Goal: Use online tool/utility: Utilize a website feature to perform a specific function

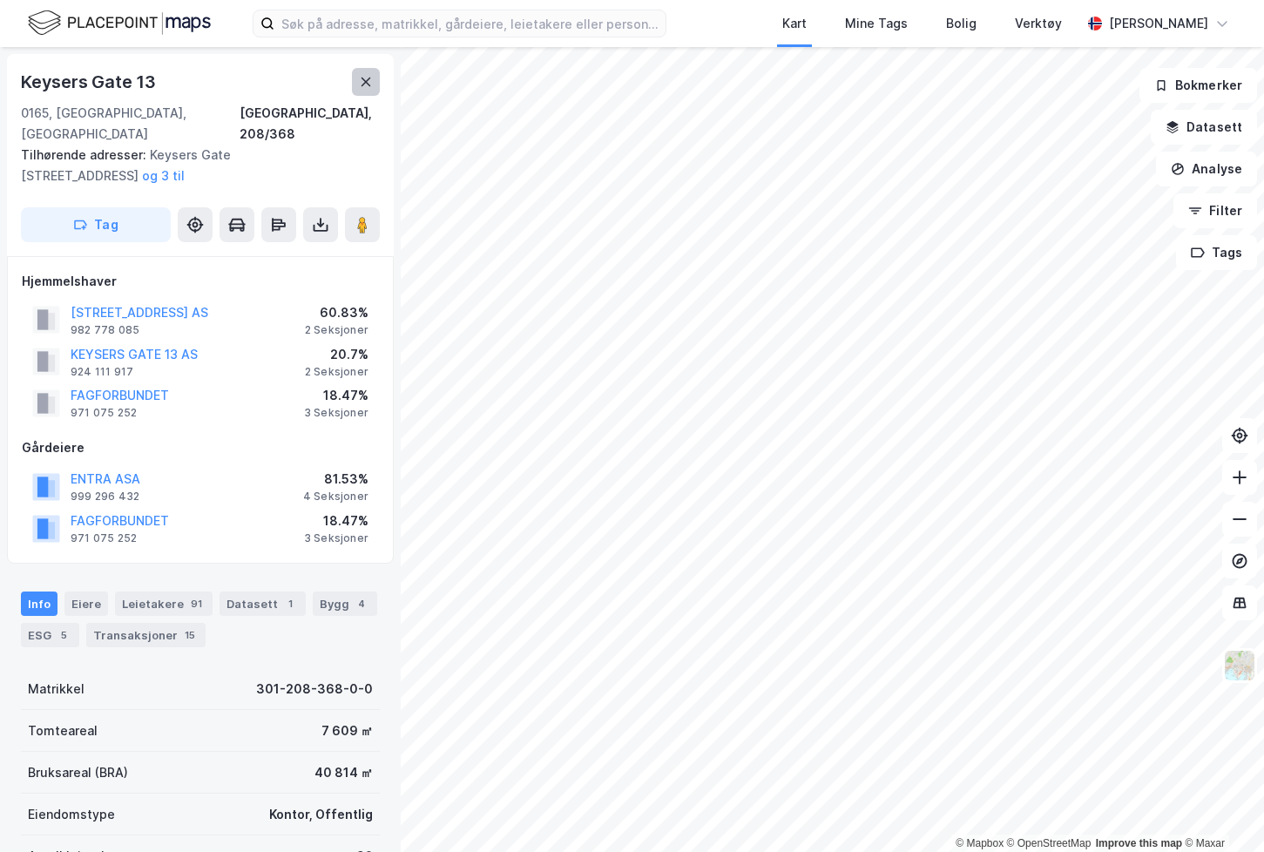
click at [371, 80] on icon at bounding box center [366, 82] width 14 height 14
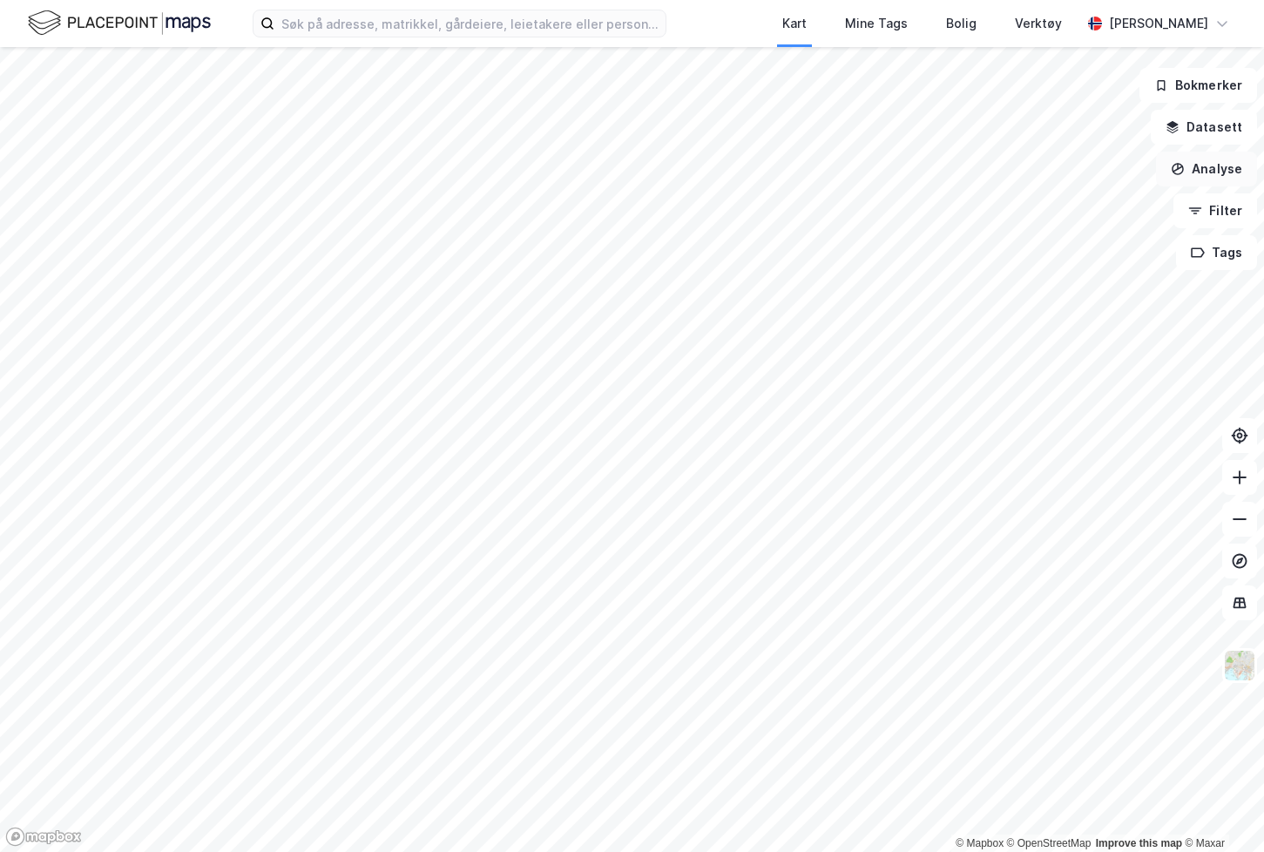
click at [1206, 166] on button "Analyse" at bounding box center [1206, 169] width 101 height 35
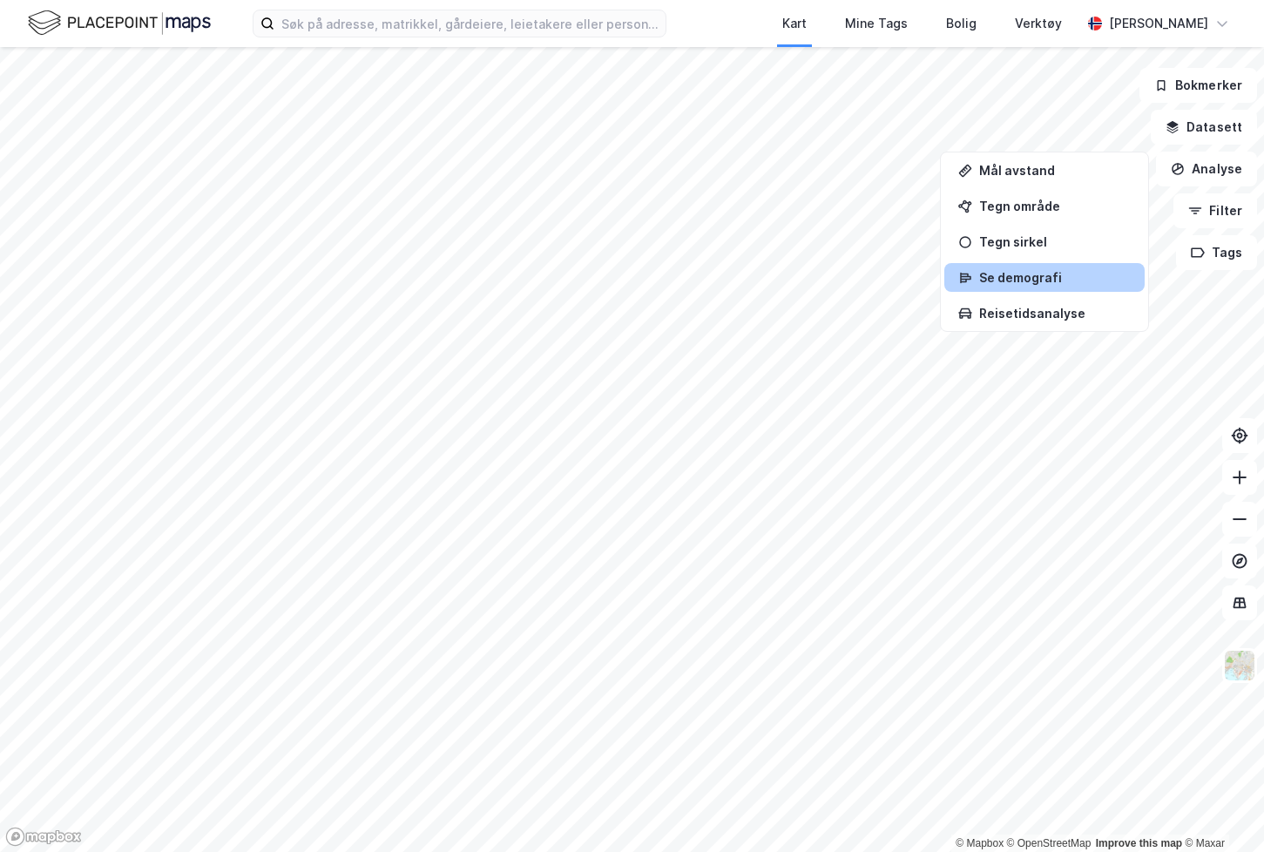
click at [1043, 276] on div "Se demografi" at bounding box center [1055, 277] width 152 height 15
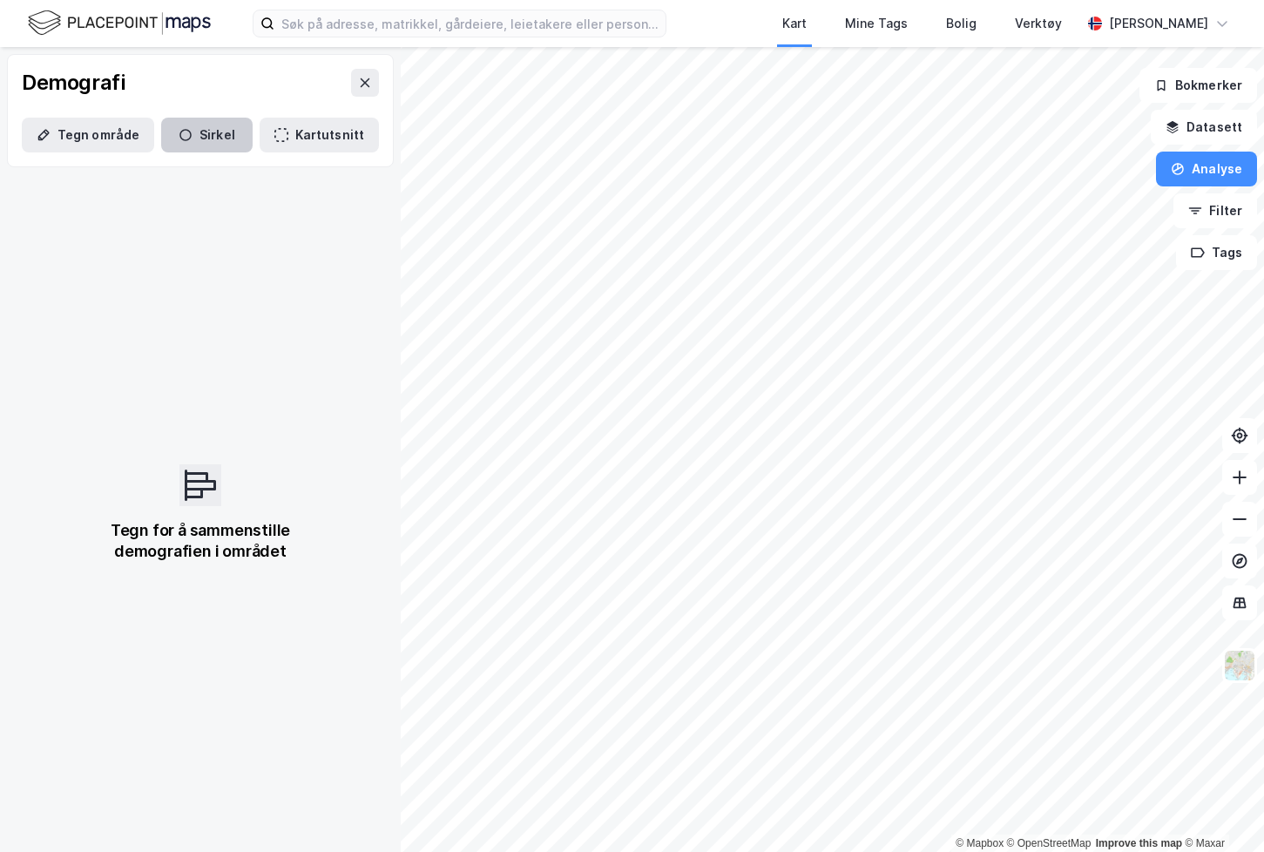
click at [183, 127] on button "Sirkel" at bounding box center [206, 135] width 91 height 35
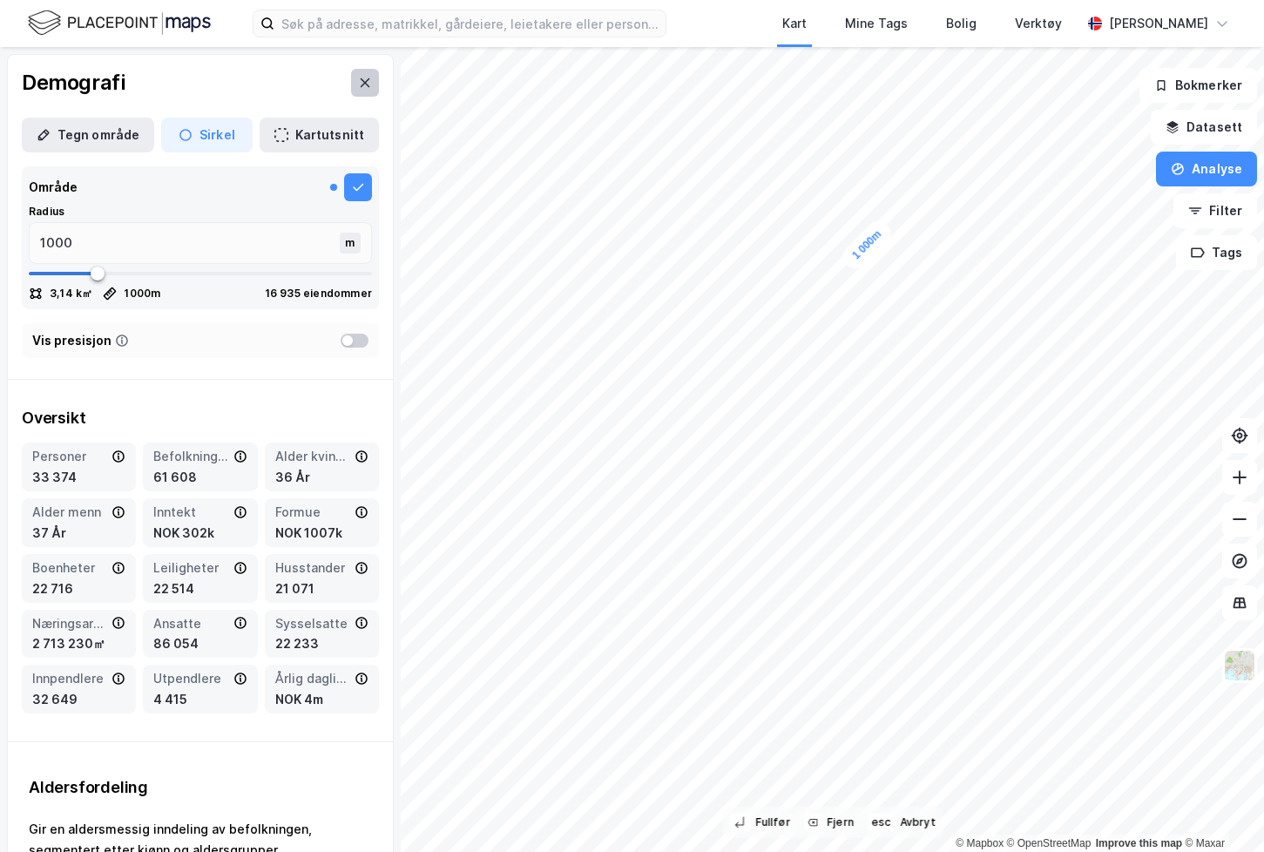
click at [358, 84] on icon at bounding box center [365, 83] width 14 height 14
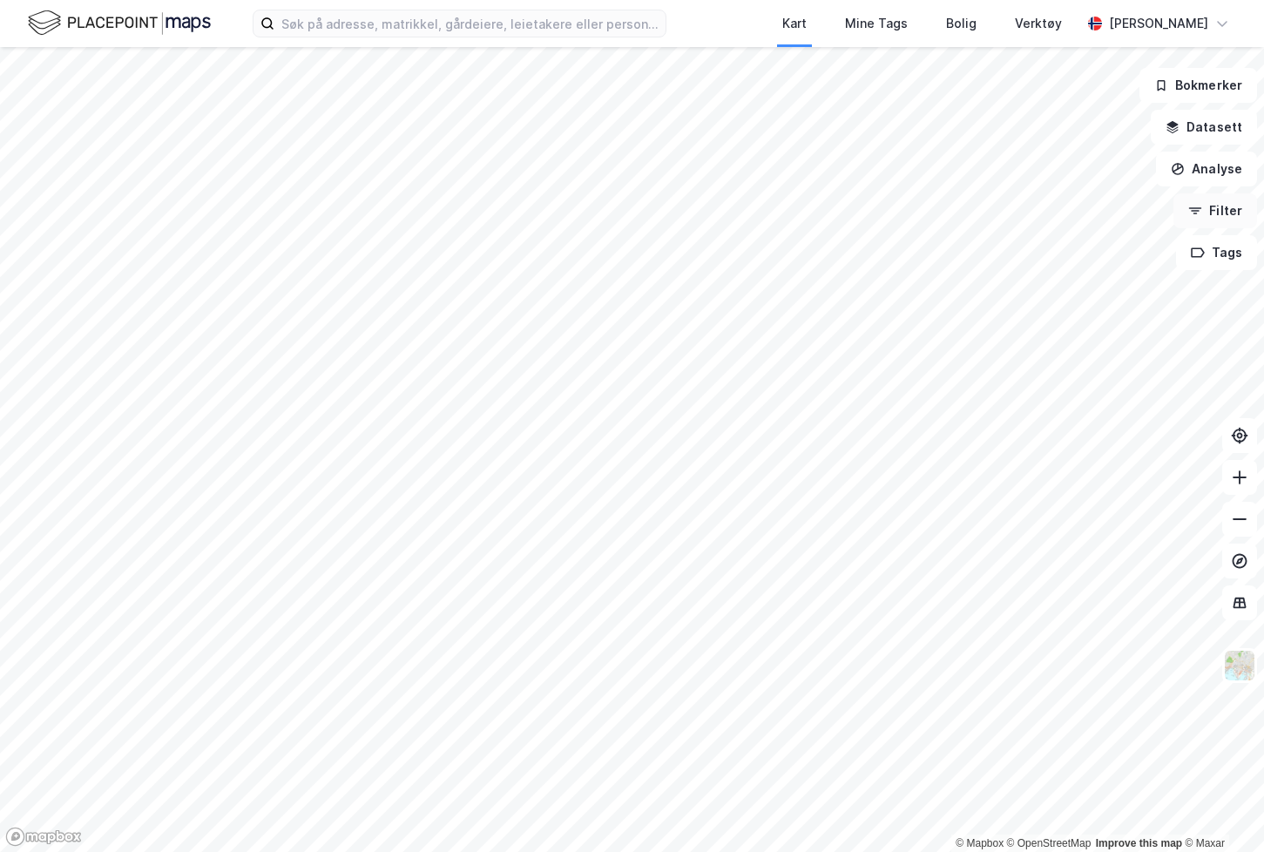
click at [1214, 193] on button "Filter" at bounding box center [1215, 210] width 84 height 35
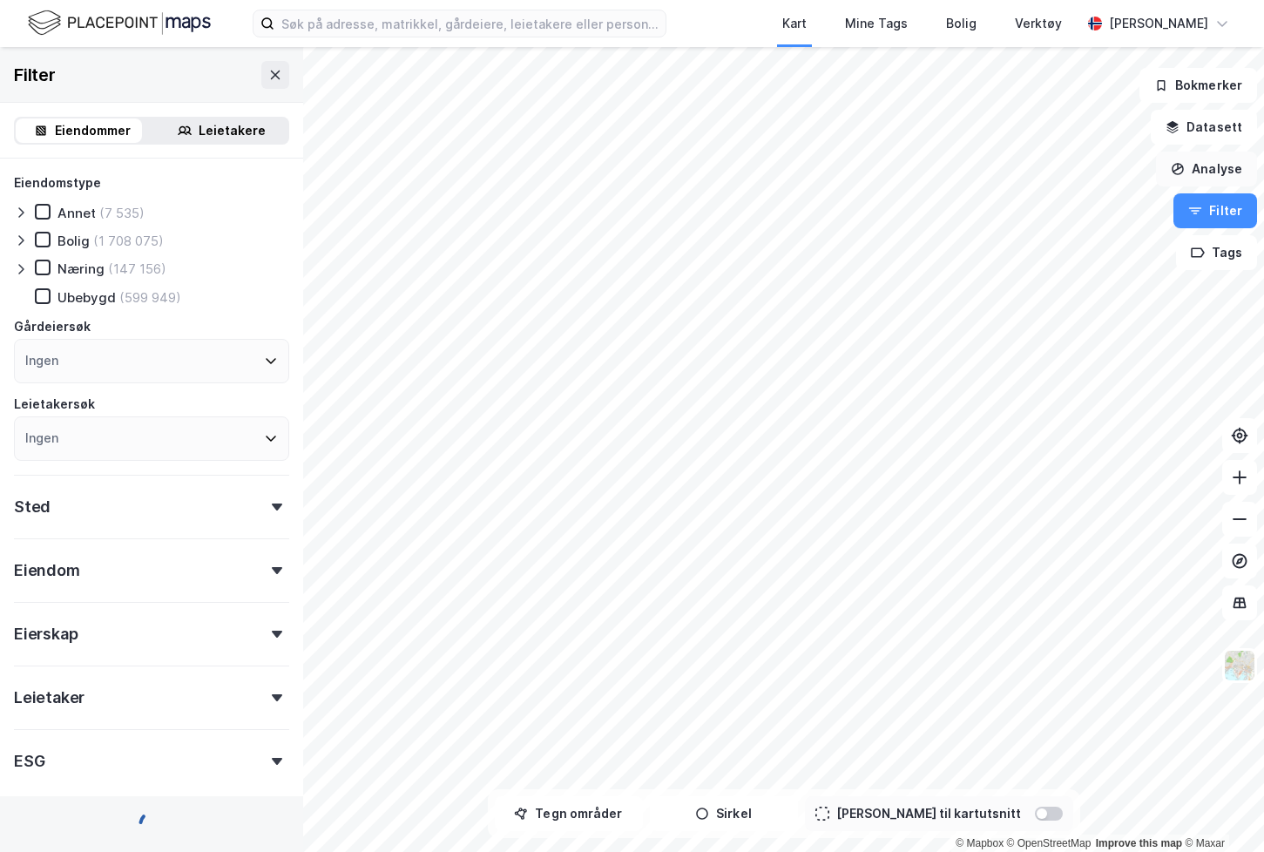
click at [1213, 174] on button "Analyse" at bounding box center [1206, 169] width 101 height 35
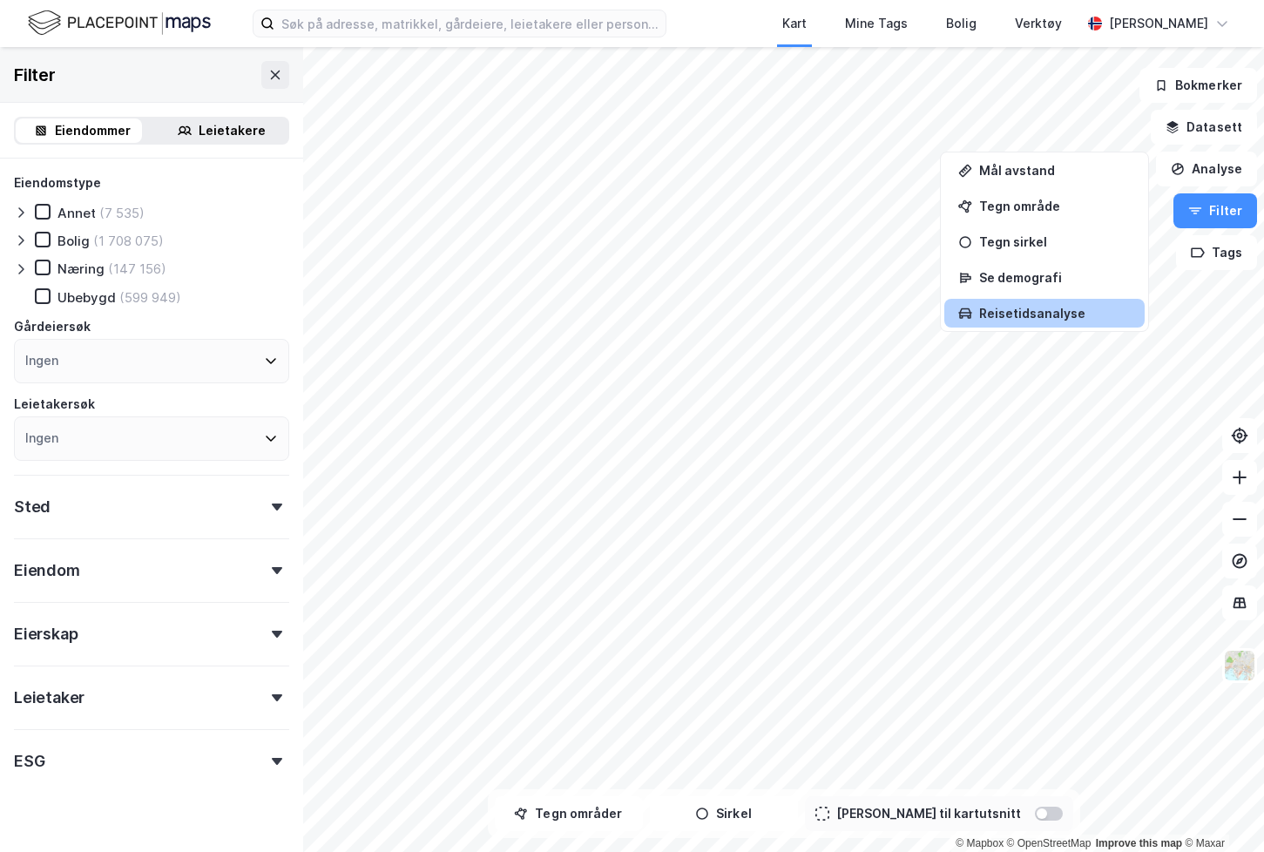
click at [1059, 307] on div "Reisetidsanalyse" at bounding box center [1055, 313] width 152 height 15
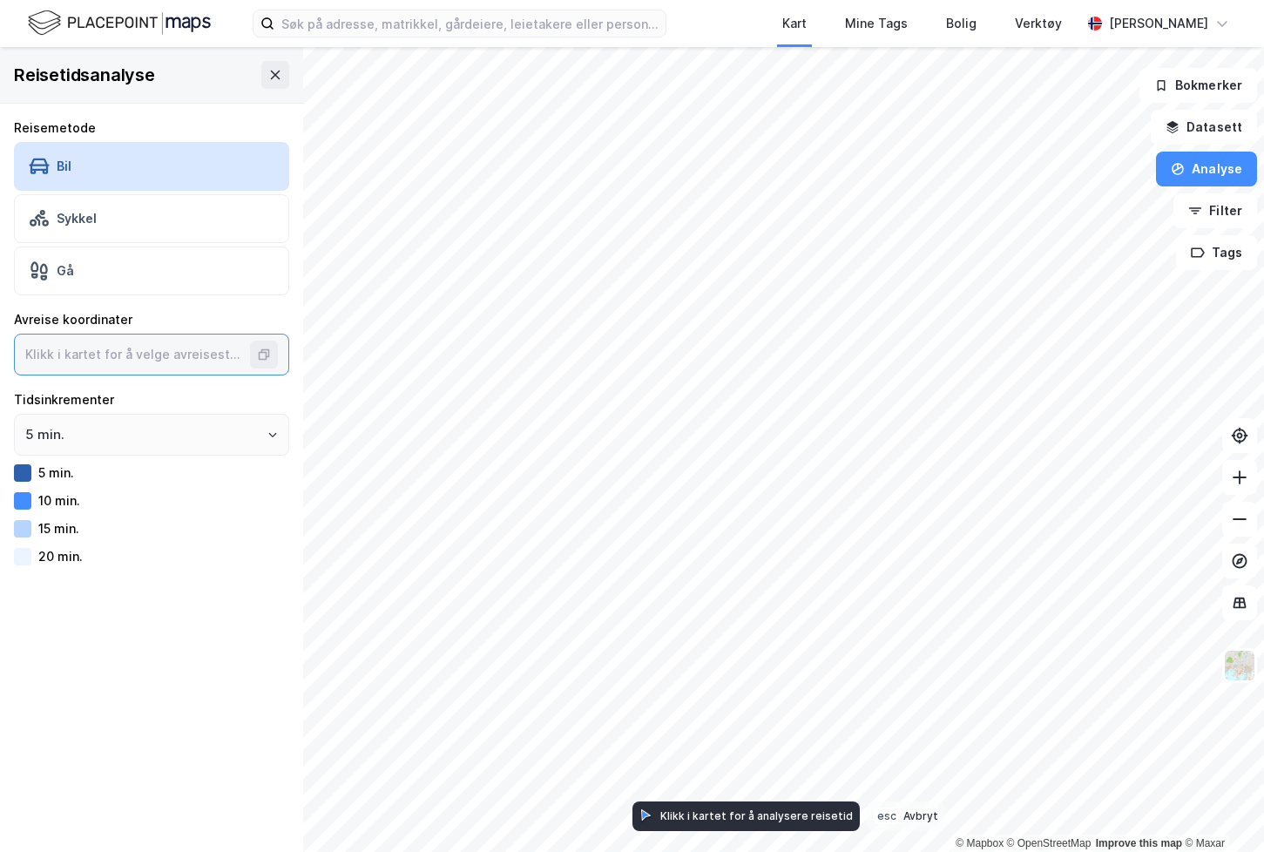
click at [92, 357] on input at bounding box center [134, 354] width 239 height 40
type input "59.919811869332904, 10.752077352343548"
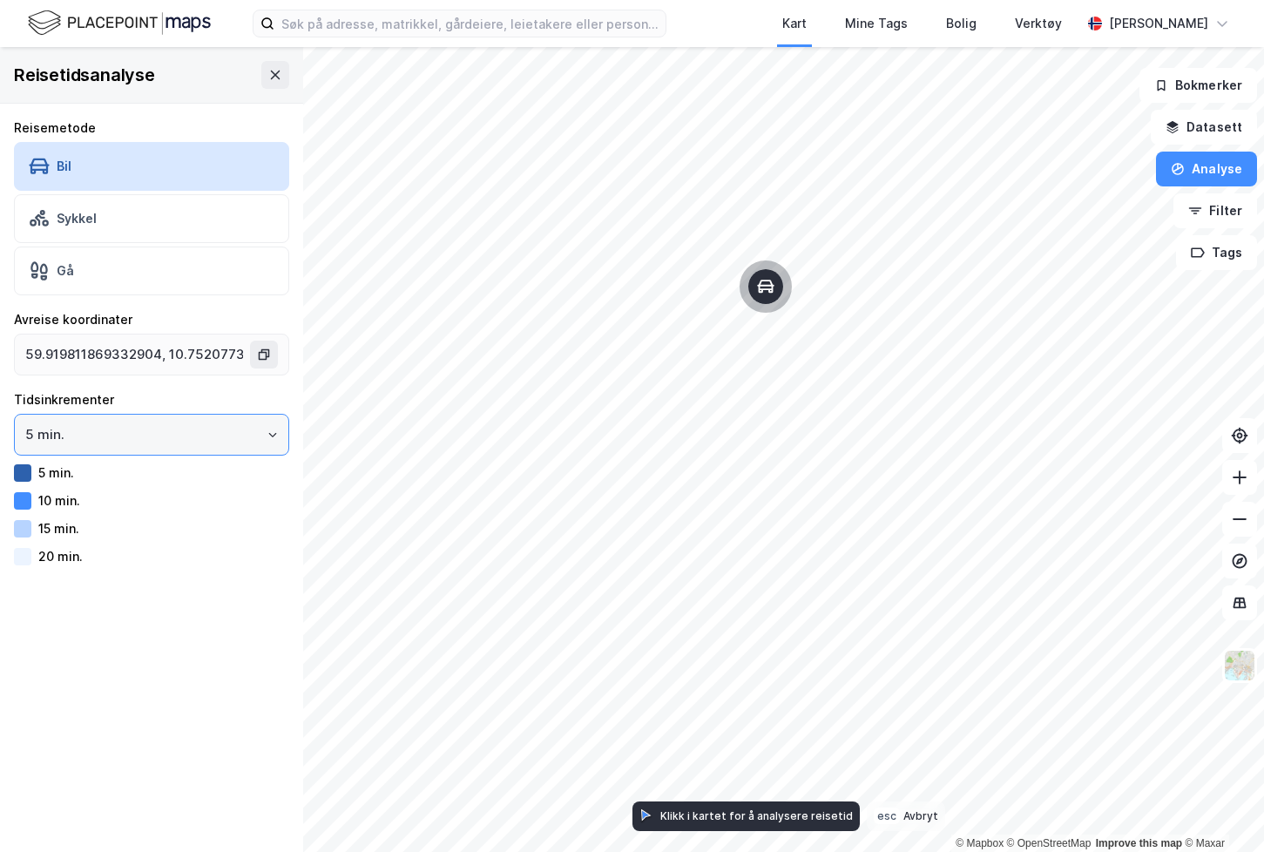
click at [216, 431] on input "5 min." at bounding box center [151, 435] width 273 height 40
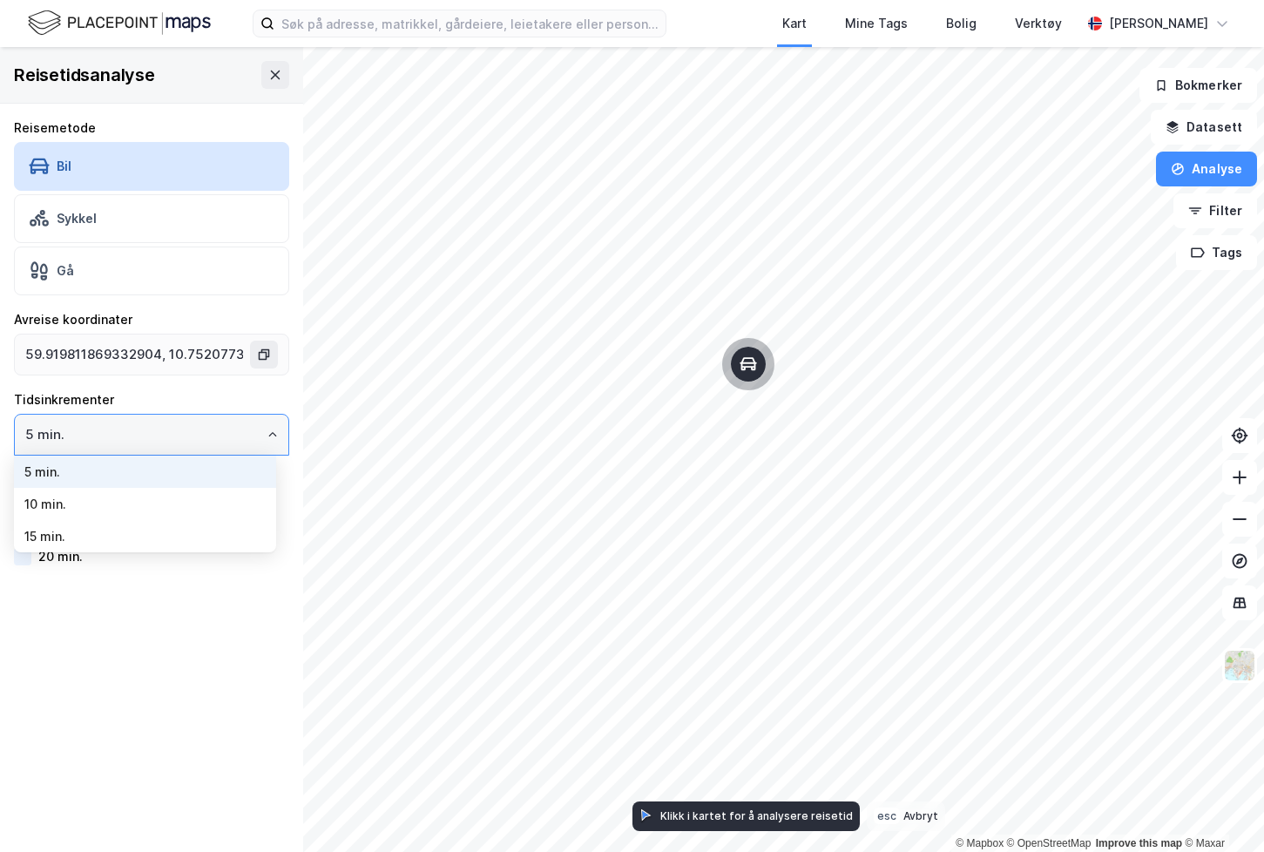
click at [61, 503] on li "10 min." at bounding box center [145, 504] width 262 height 32
type input "10 min."
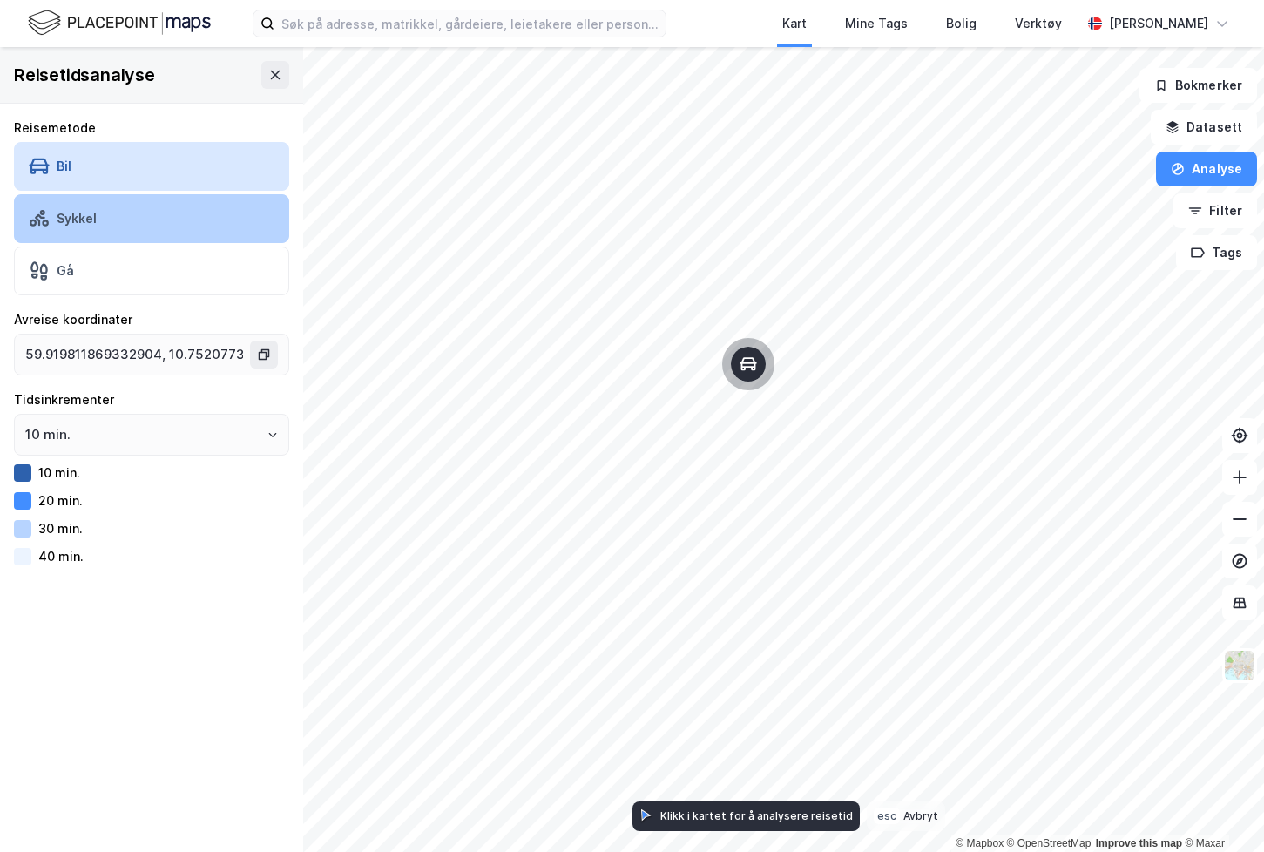
click at [131, 217] on div "Sykkel" at bounding box center [151, 218] width 275 height 49
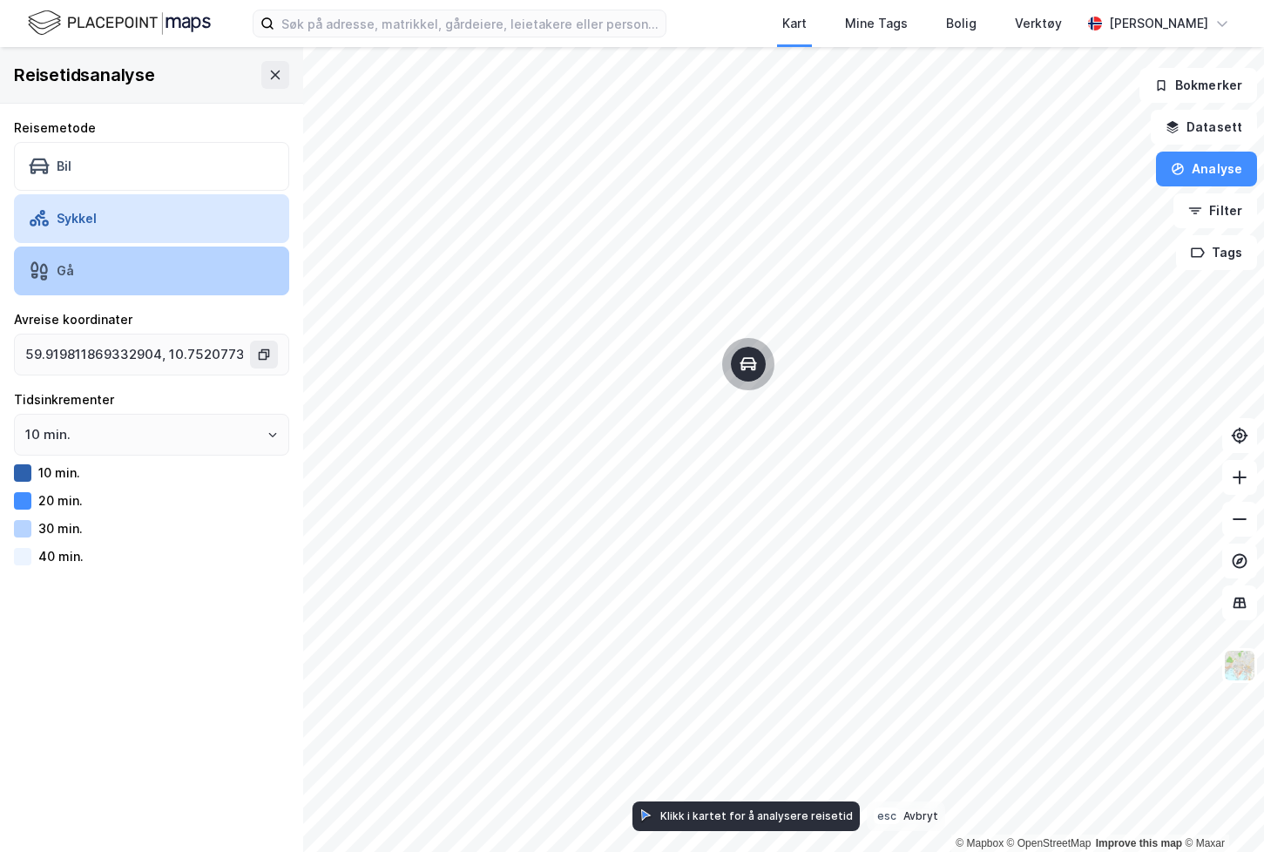
click at [131, 276] on div "Gå" at bounding box center [151, 270] width 275 height 49
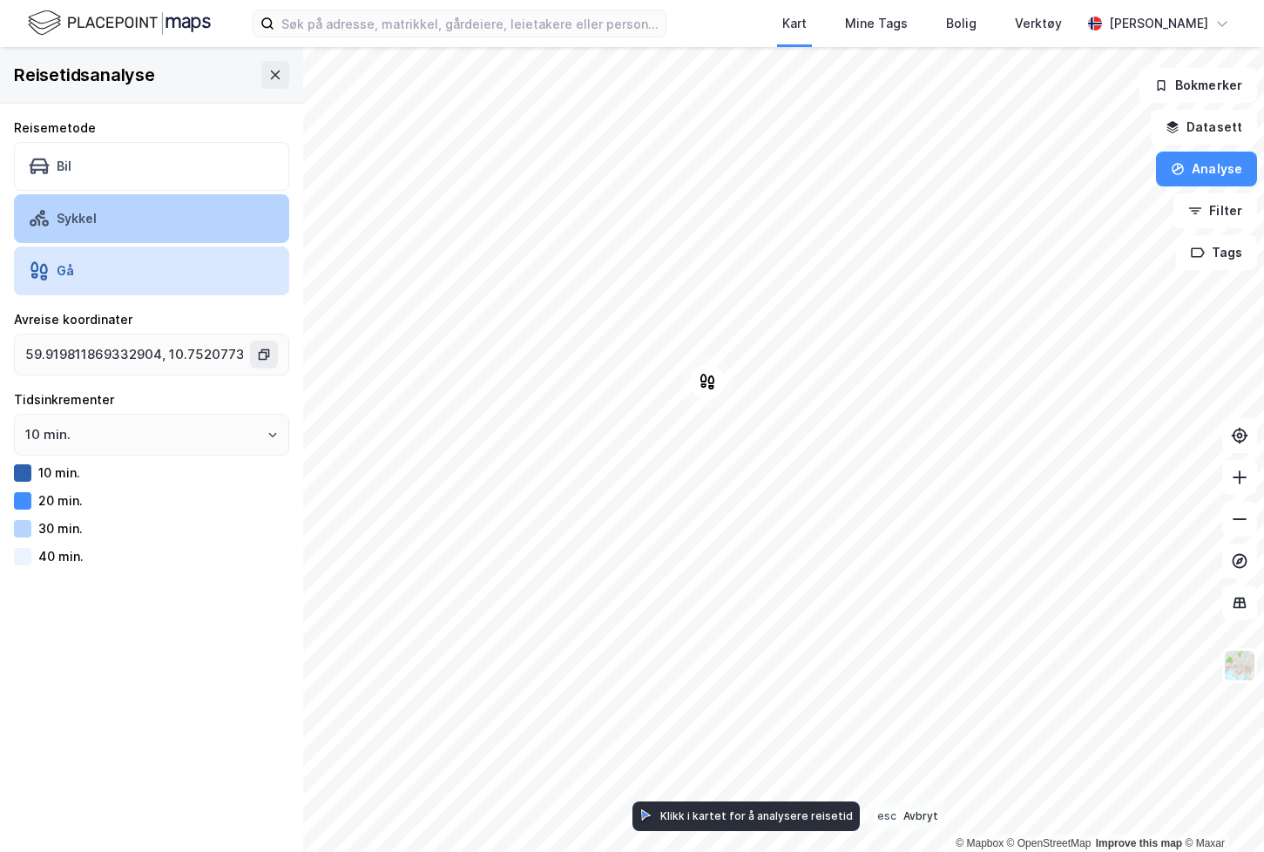
click at [76, 236] on div "Sykkel" at bounding box center [151, 218] width 275 height 49
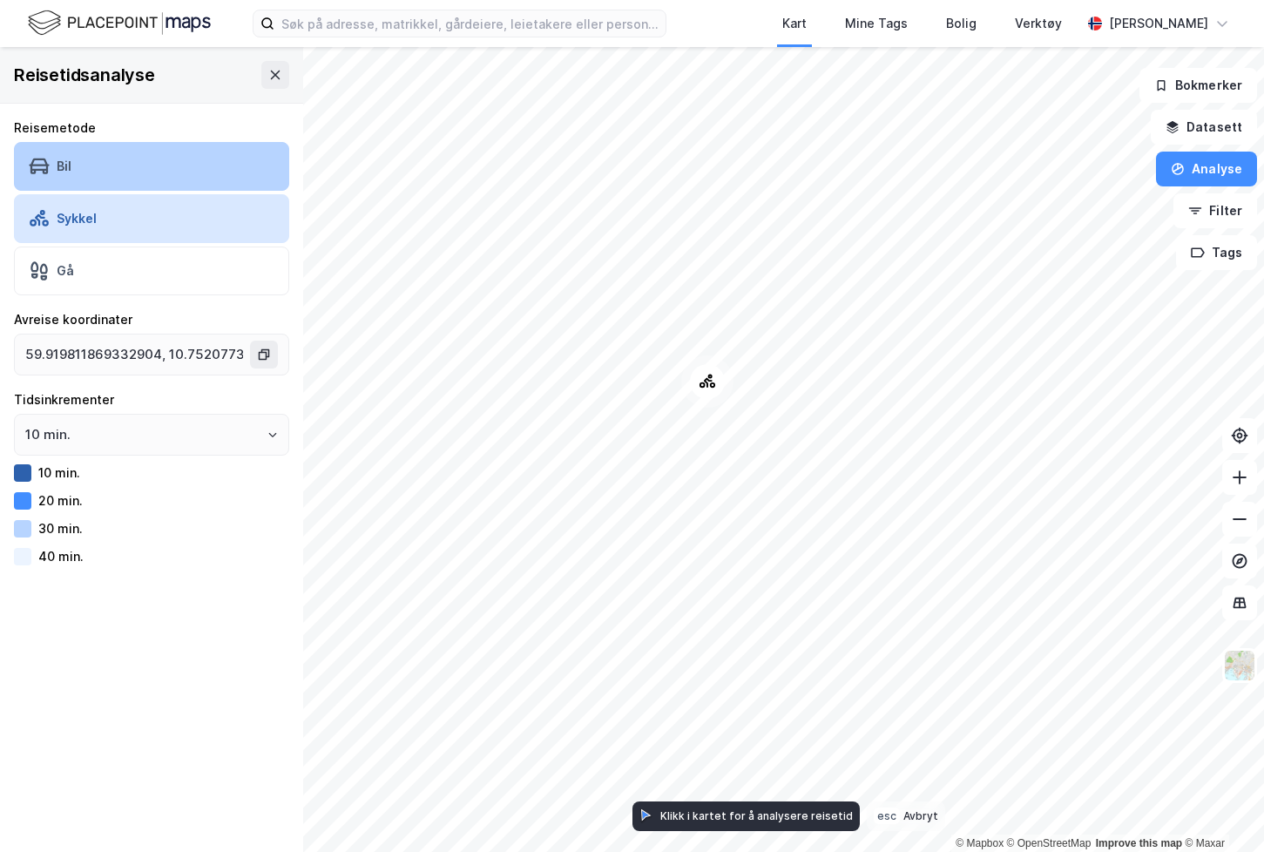
click at [107, 151] on div "Bil" at bounding box center [151, 166] width 275 height 49
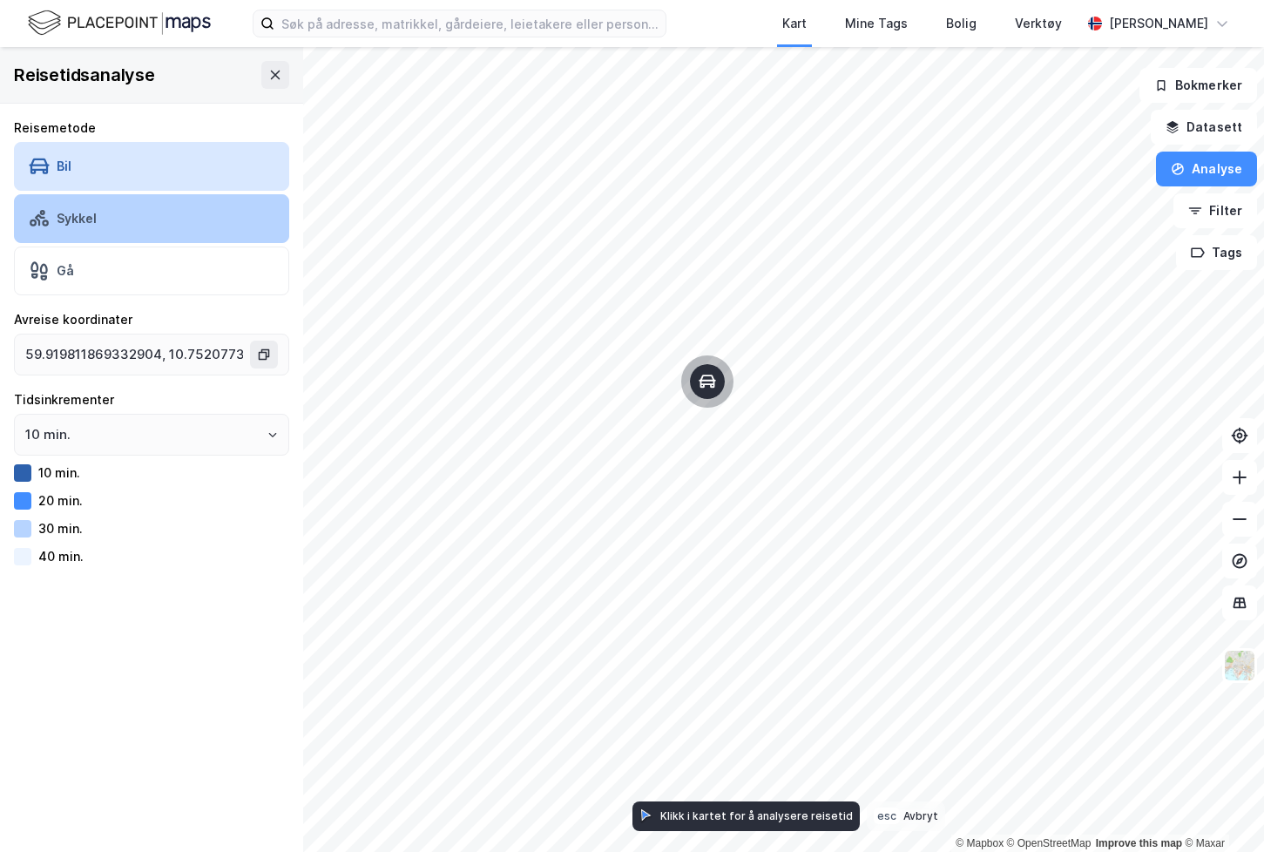
click at [111, 233] on div "Sykkel" at bounding box center [151, 218] width 275 height 49
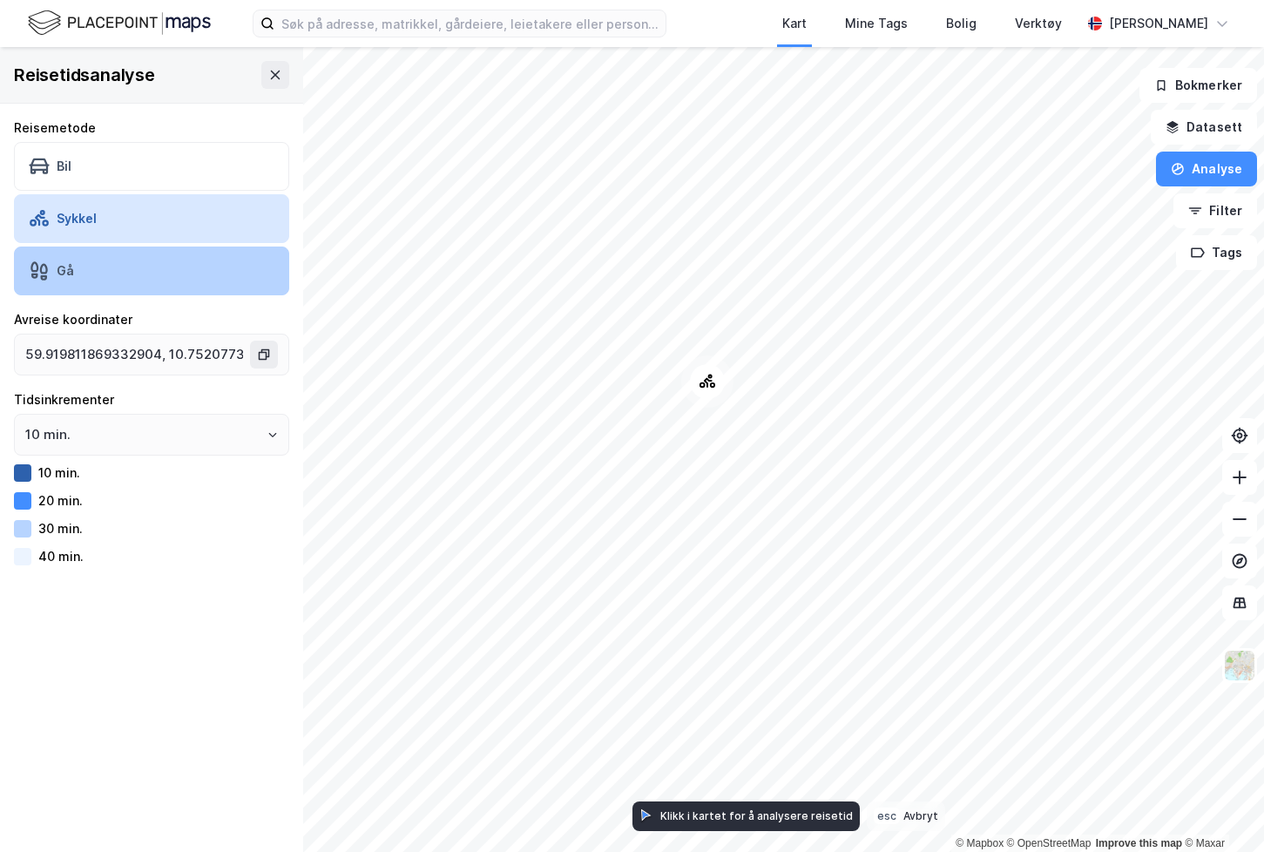
click at [125, 287] on div "Gå" at bounding box center [151, 270] width 275 height 49
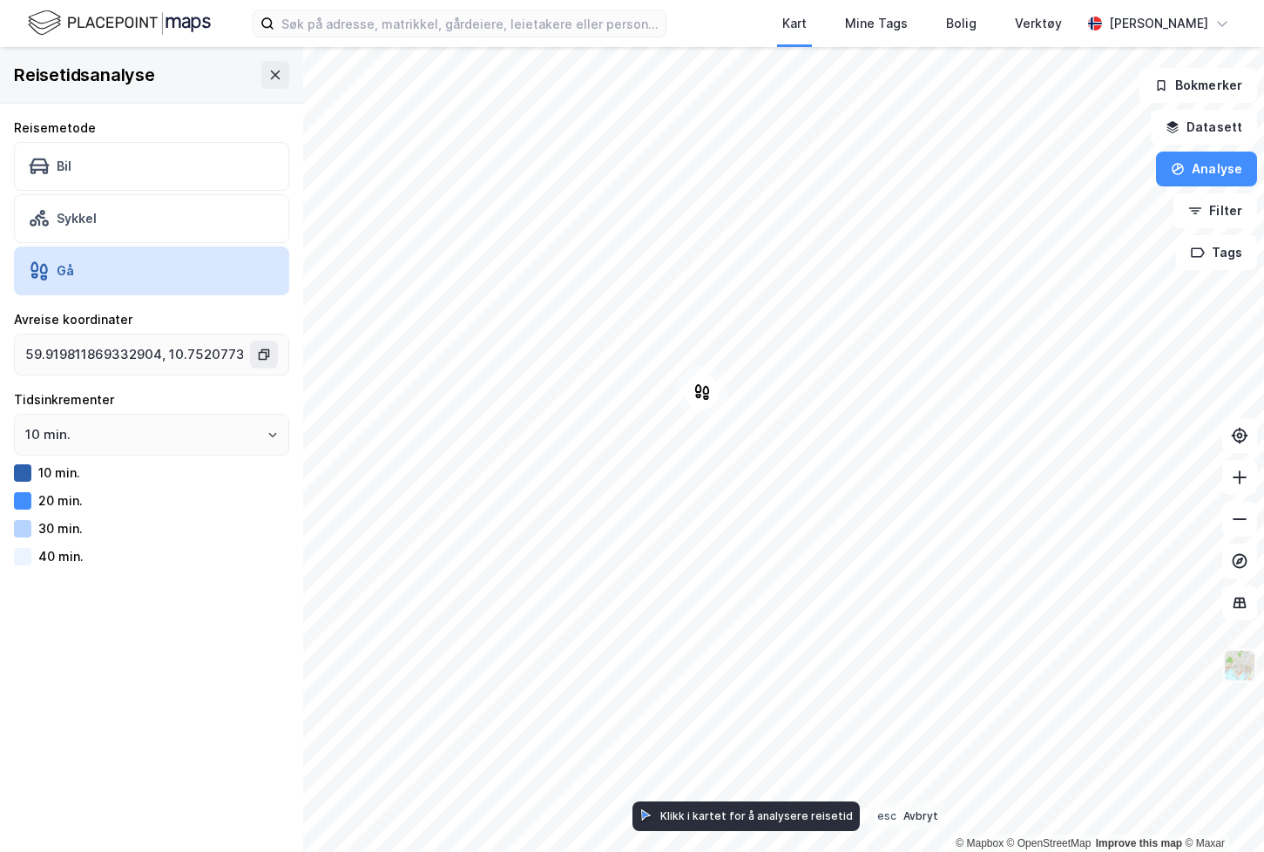
click at [1246, 671] on img at bounding box center [1239, 665] width 33 height 33
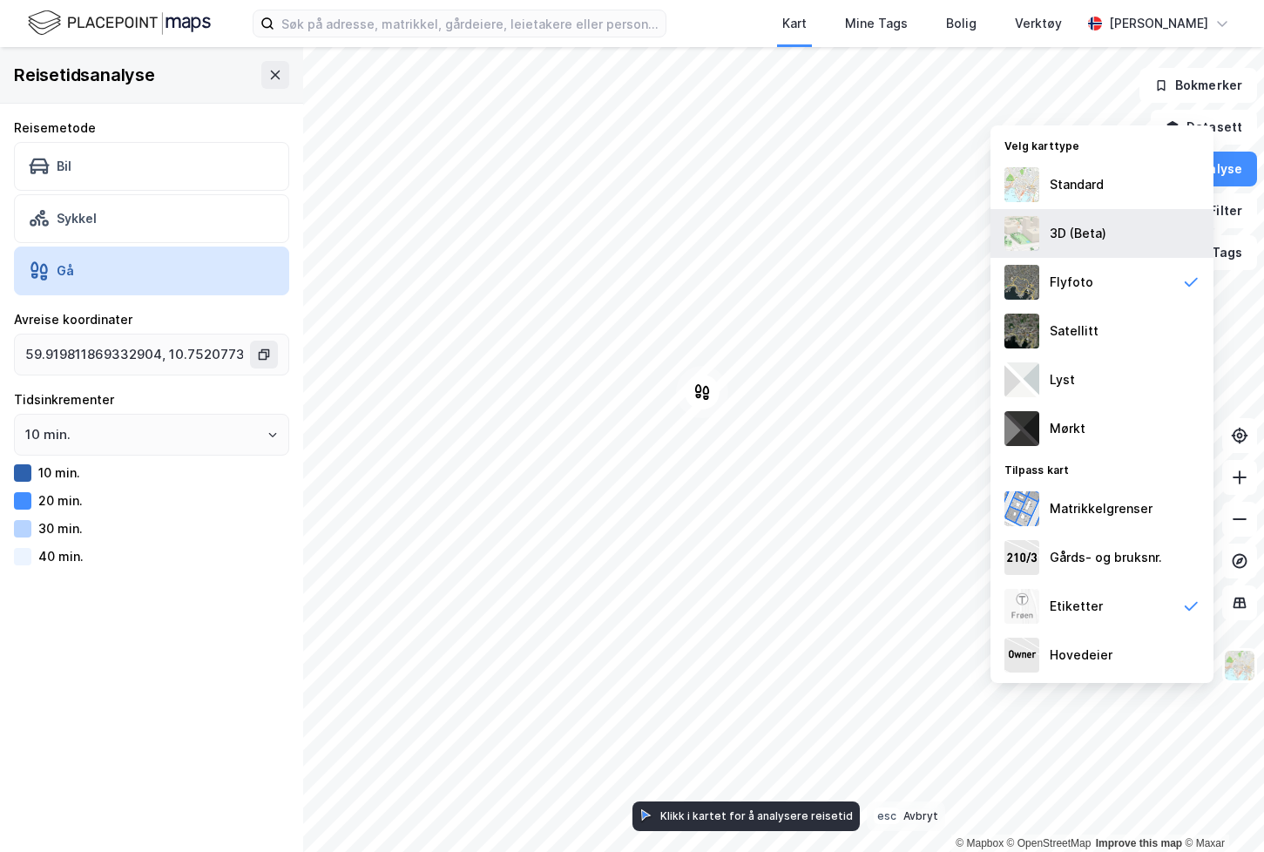
click at [1089, 237] on div "3D (Beta)" at bounding box center [1077, 233] width 57 height 21
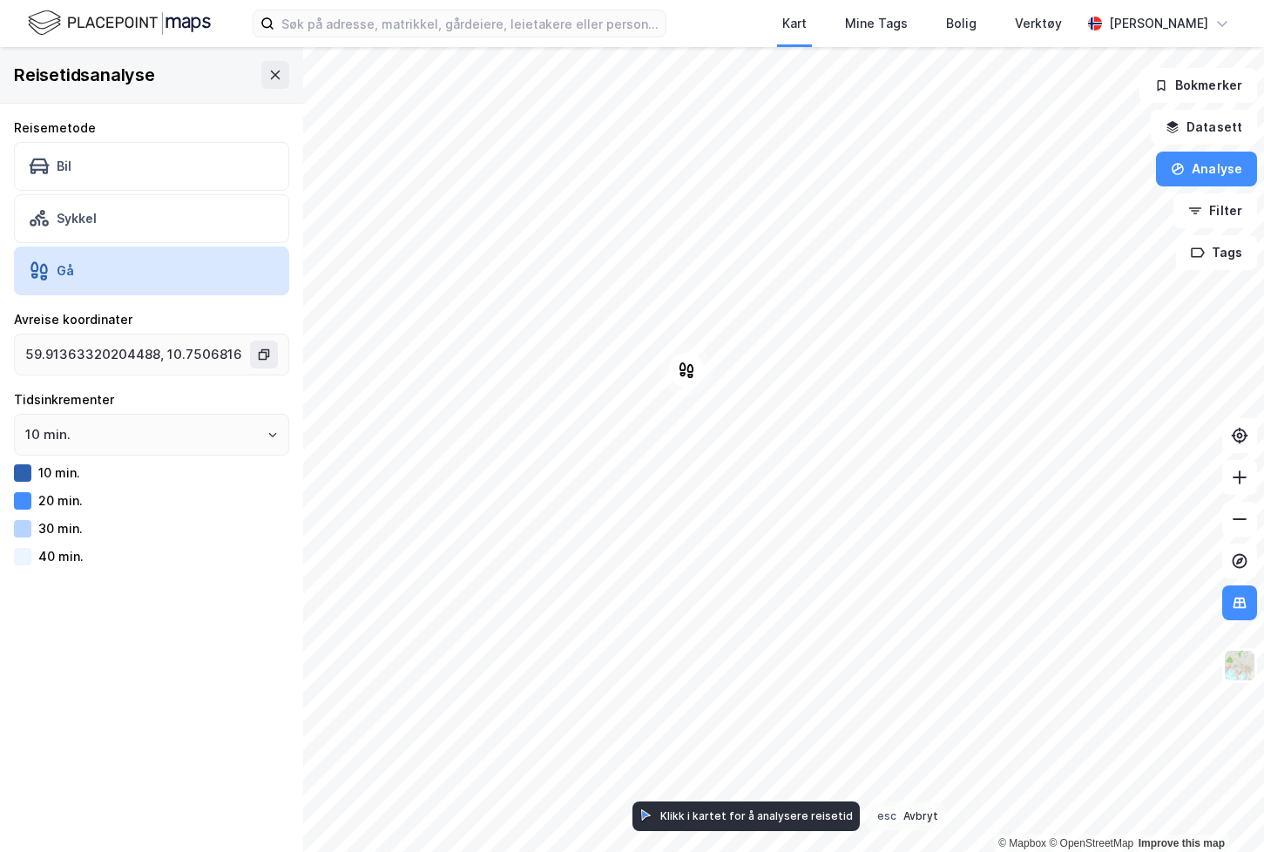
type input "59.91771715426452, 10.740750015140407"
click at [261, 82] on button at bounding box center [275, 75] width 28 height 28
